Goal: Information Seeking & Learning: Learn about a topic

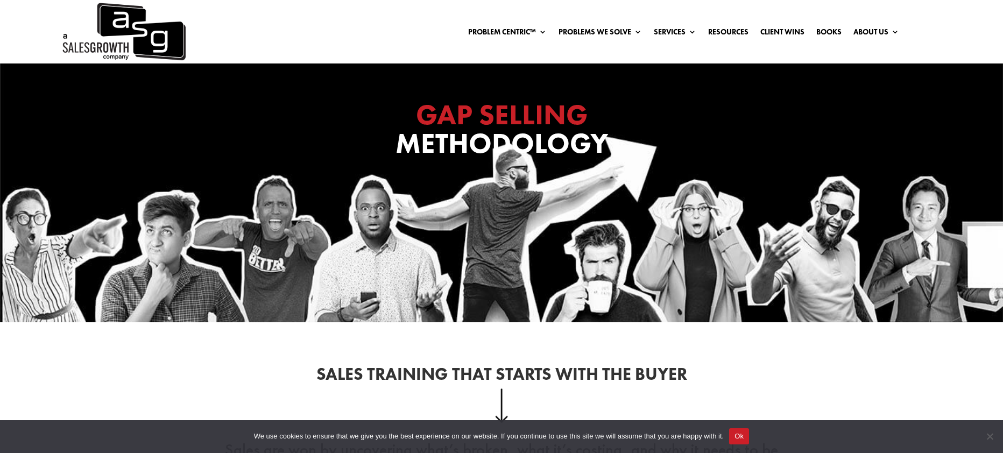
click at [762, 431] on div "We use cookies to ensure that we give you the best experience on our website. I…" at bounding box center [501, 436] width 1003 height 33
click at [749, 434] on button "Ok" at bounding box center [739, 437] width 20 height 16
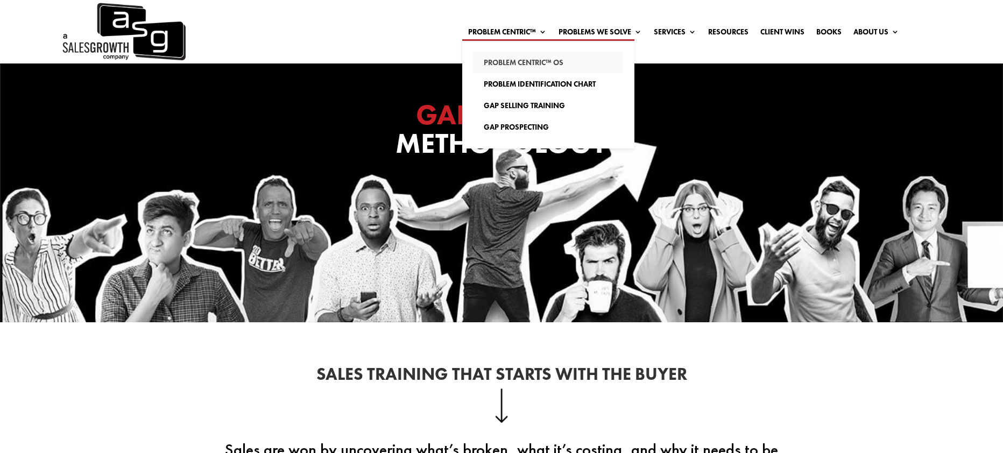
click at [522, 60] on link "Problem Centric™ OS" at bounding box center [548, 63] width 151 height 22
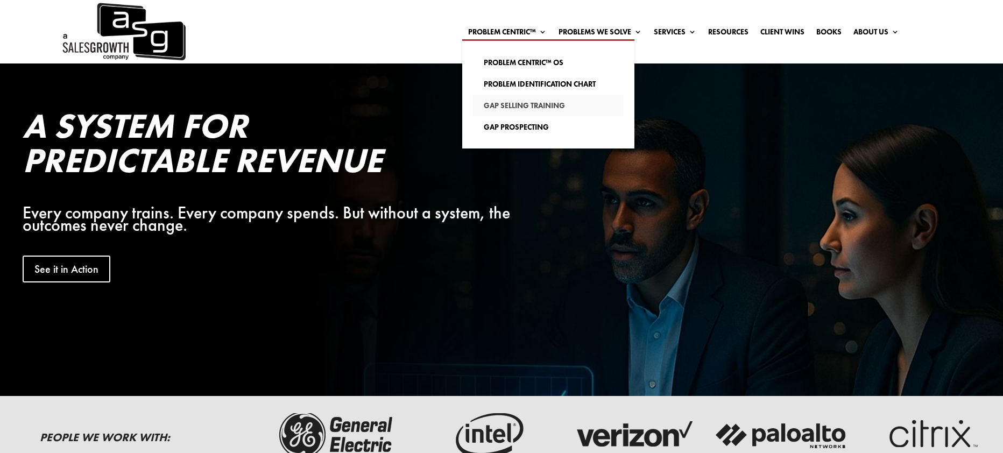
click at [506, 109] on link "Gap Selling Training" at bounding box center [548, 106] width 151 height 22
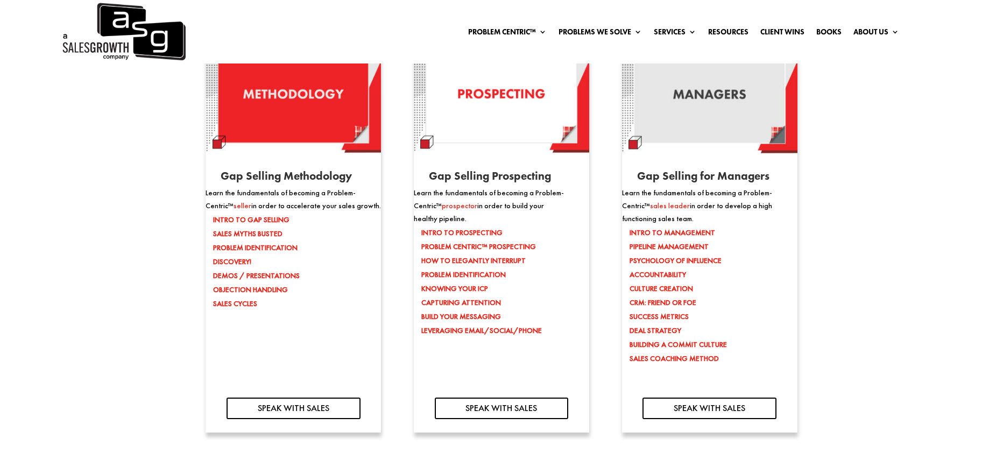
scroll to position [1125, 0]
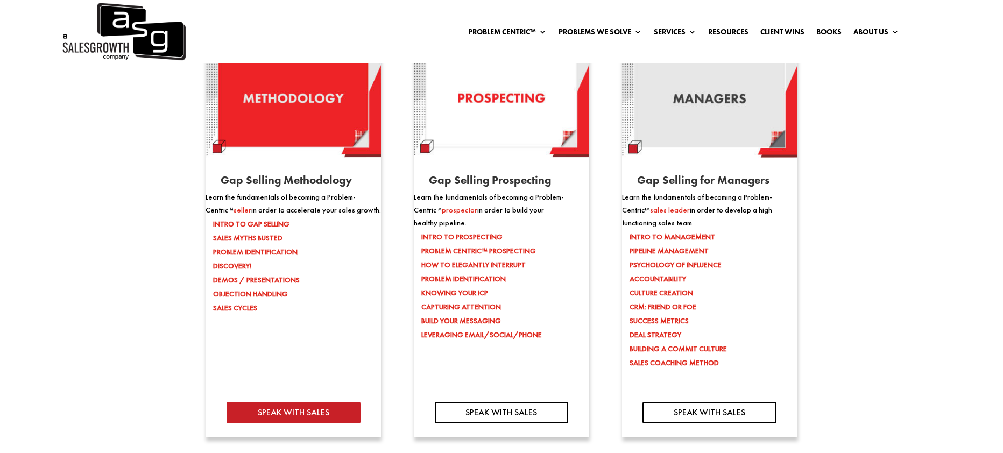
click at [287, 414] on link "SPEAK WITH SALES" at bounding box center [294, 413] width 134 height 22
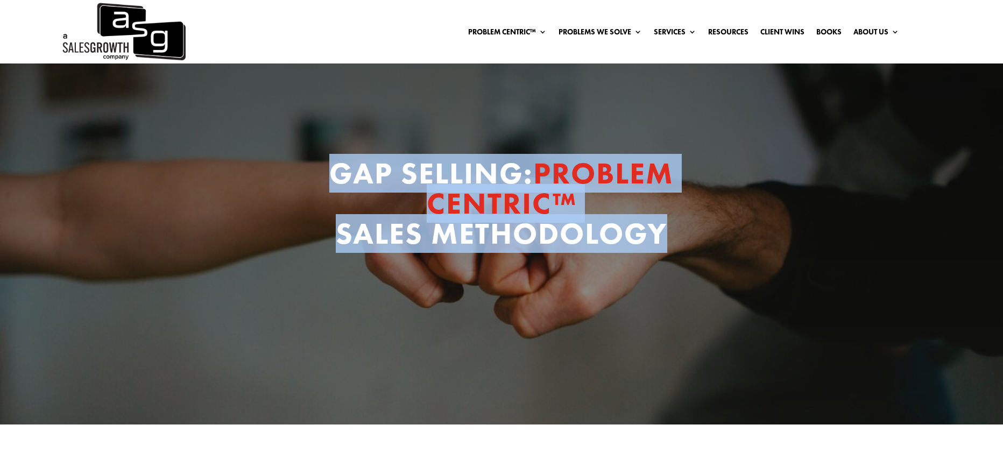
drag, startPoint x: 662, startPoint y: 232, endPoint x: 332, endPoint y: 170, distance: 335.8
click at [332, 169] on h1 "GAP SELLING: PROBLEM CENTRIC™ SALES METHODOLOGY" at bounding box center [502, 206] width 364 height 96
click at [332, 170] on h1 "GAP SELLING: PROBLEM CENTRIC™ SALES METHODOLOGY" at bounding box center [502, 206] width 364 height 96
